Goal: Check status

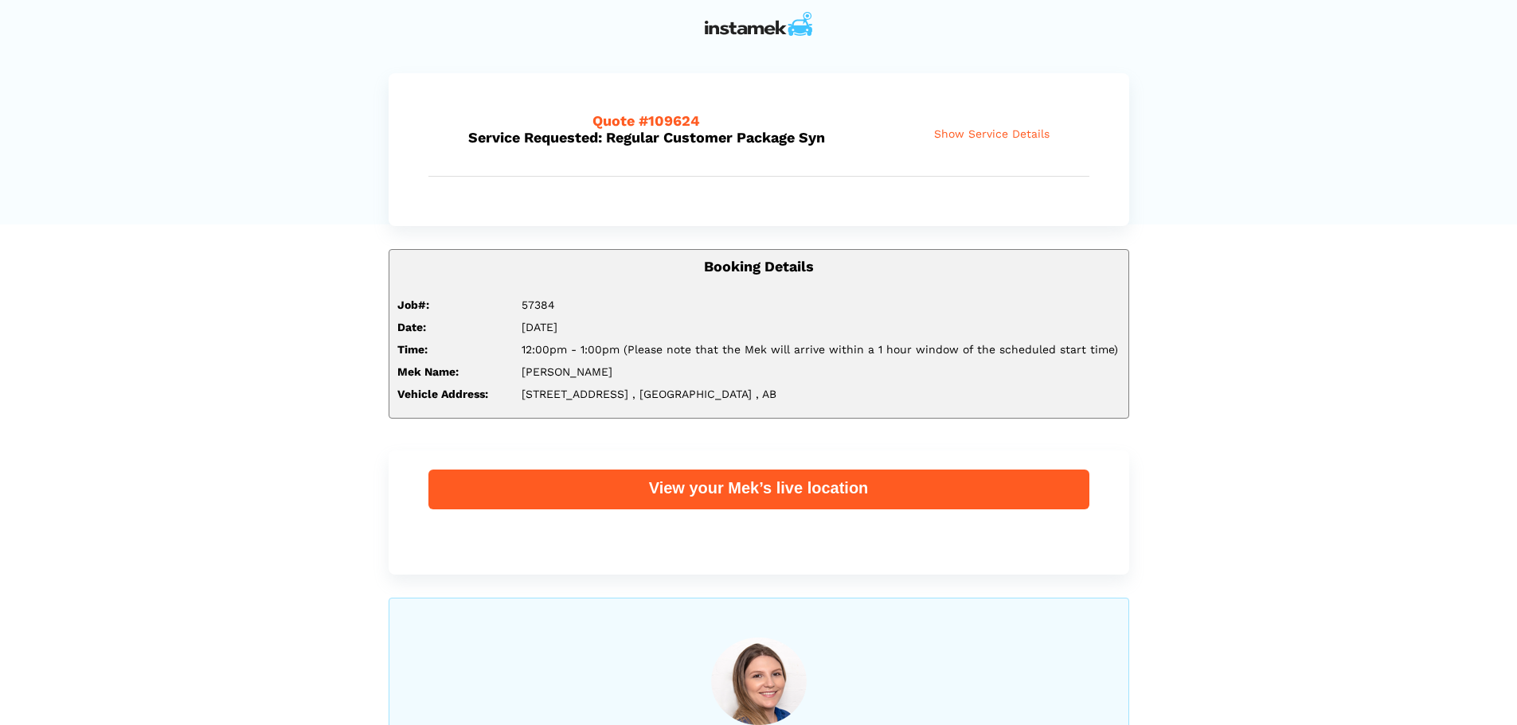
click at [982, 131] on span "Show Service Details" at bounding box center [991, 134] width 115 height 14
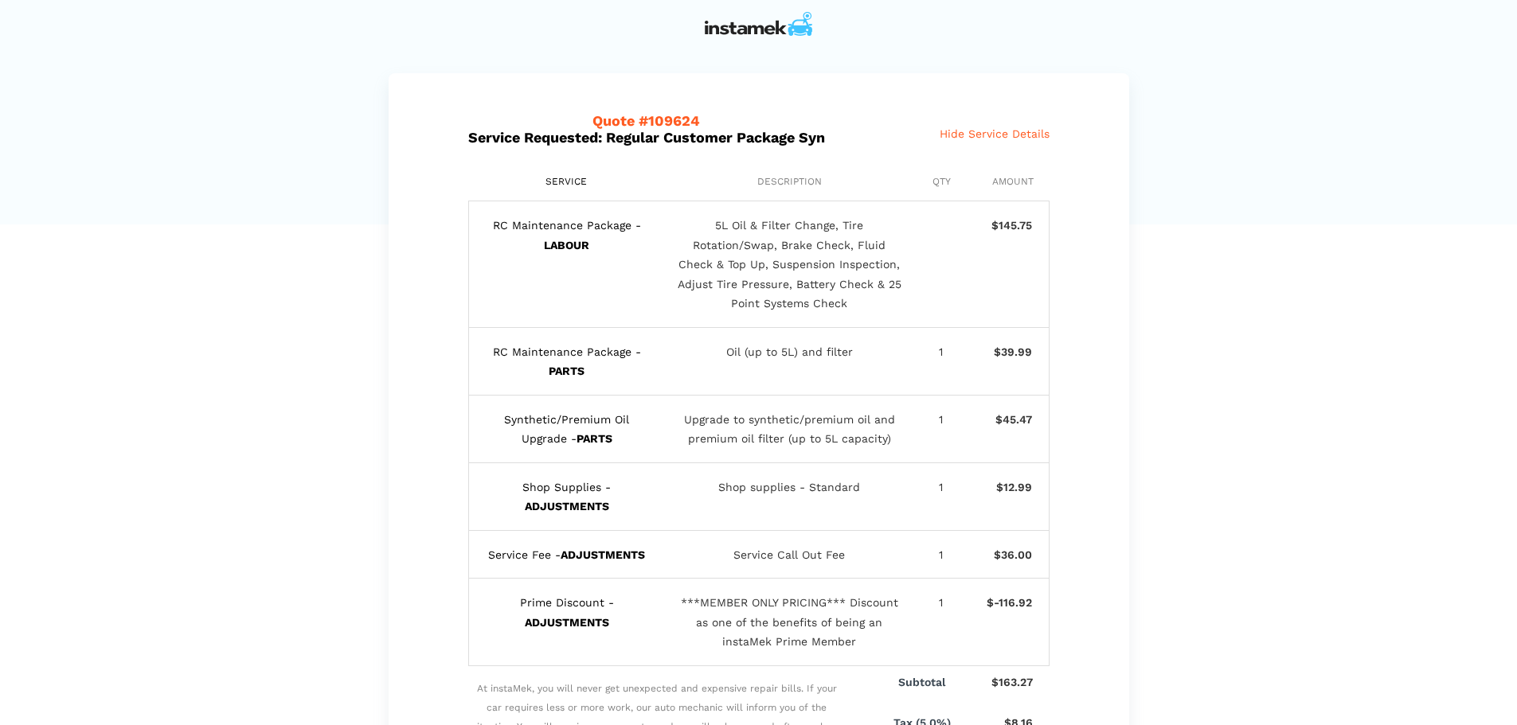
click at [1002, 132] on span "Hide Service Details" at bounding box center [994, 134] width 110 height 14
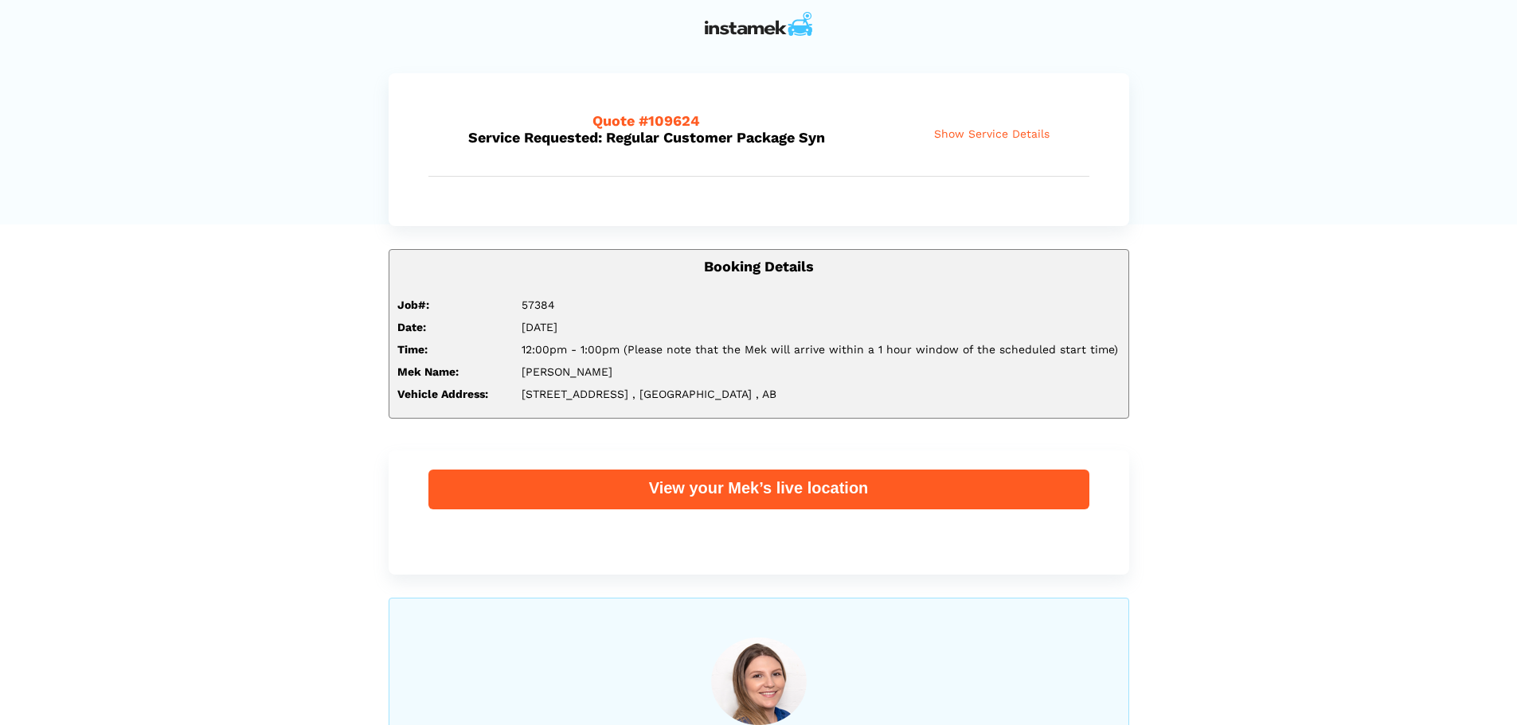
click at [764, 27] on img at bounding box center [758, 24] width 107 height 24
click at [986, 131] on span "Show Service Details" at bounding box center [991, 134] width 115 height 14
